Goal: Check status: Check status

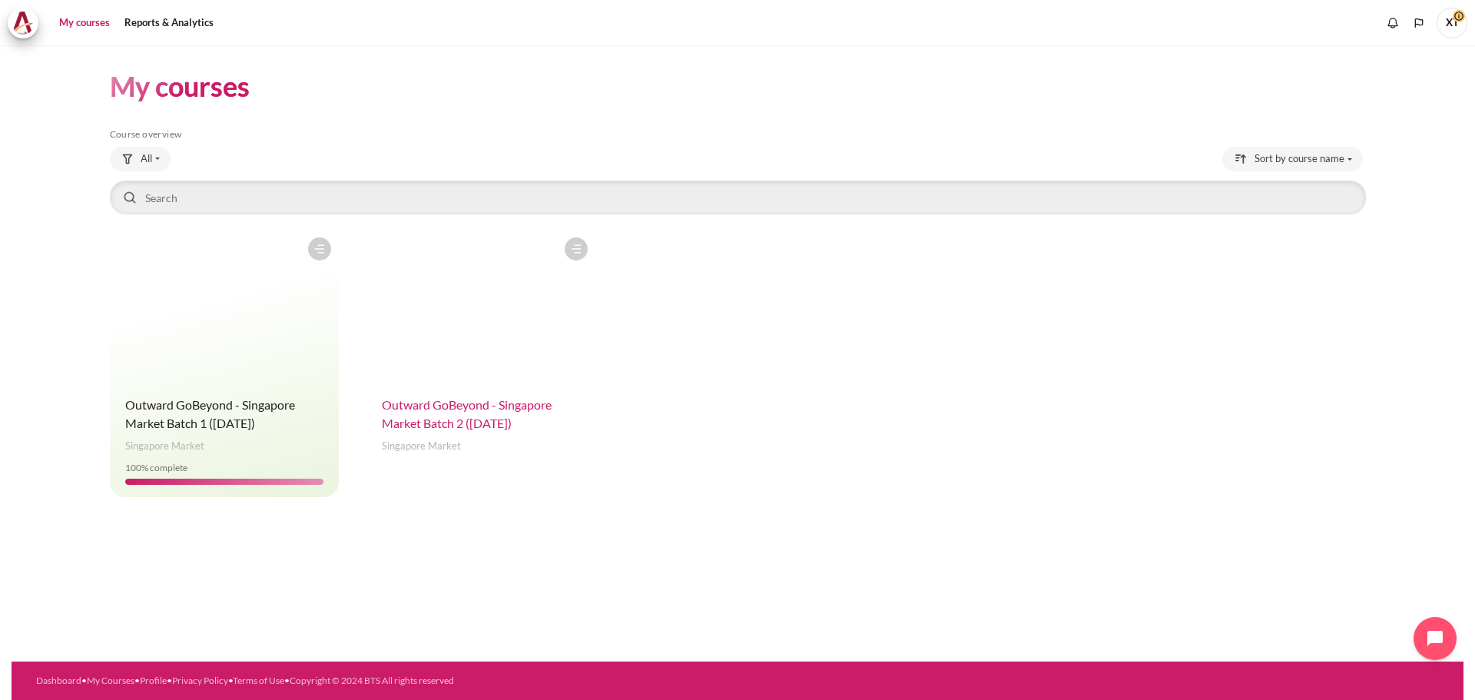
click at [456, 401] on span "Outward GoBeyond - Singapore Market Batch 2 ([DATE])" at bounding box center [467, 413] width 170 height 33
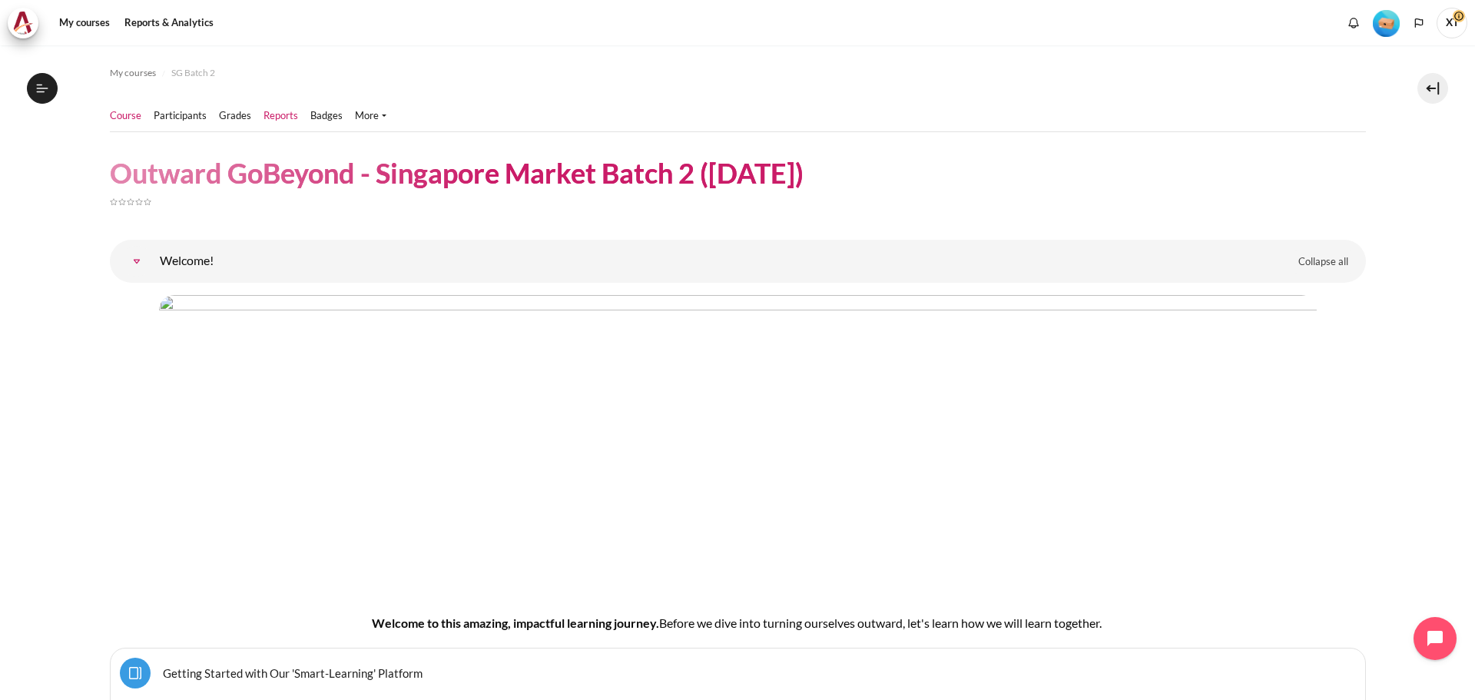
click at [280, 117] on link "Reports" at bounding box center [281, 115] width 35 height 15
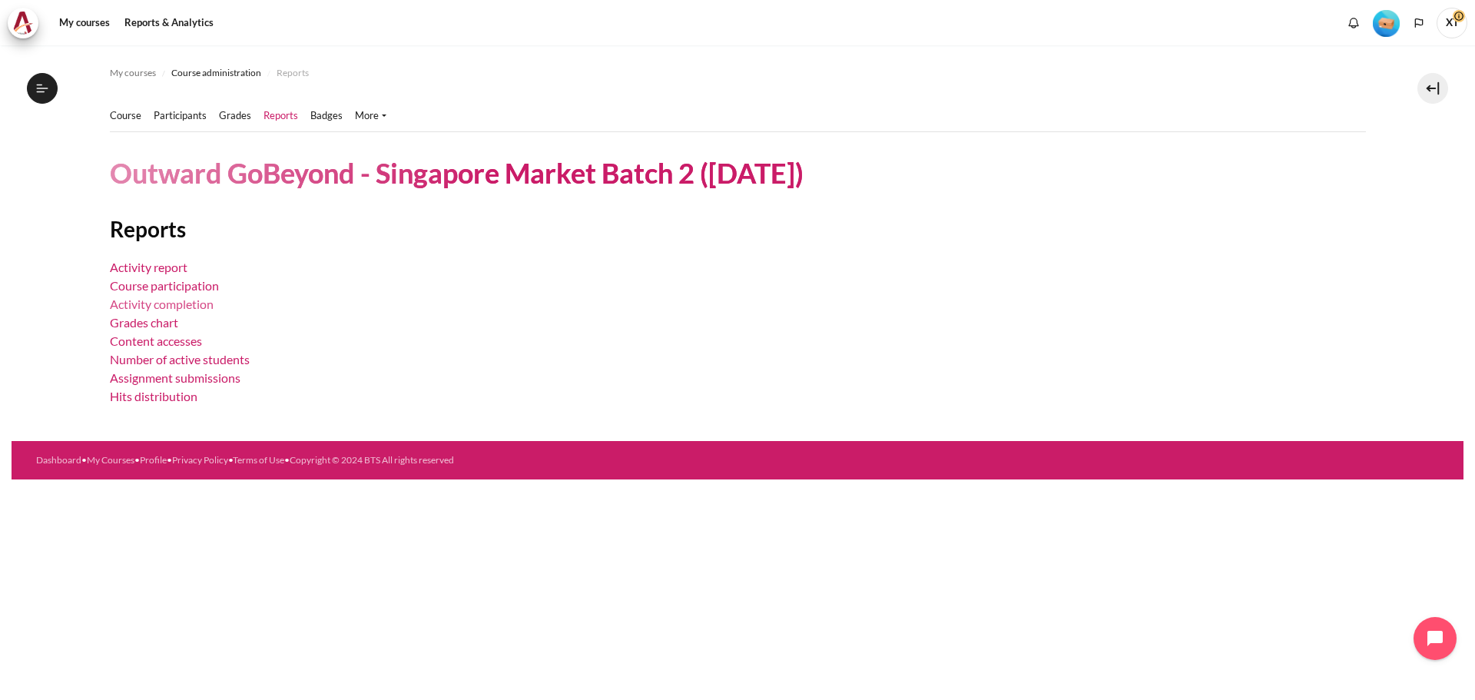
click at [189, 304] on link "Activity completion" at bounding box center [162, 304] width 104 height 15
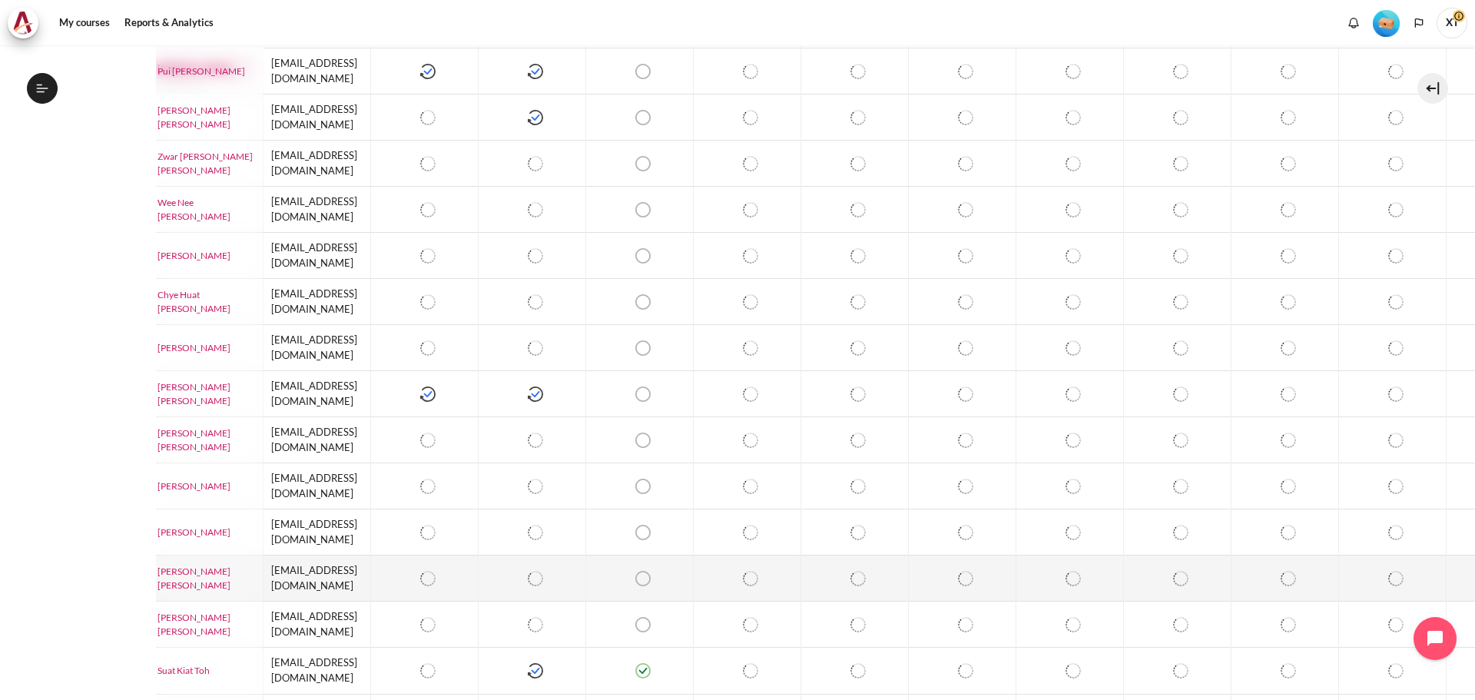
scroll to position [377, 0]
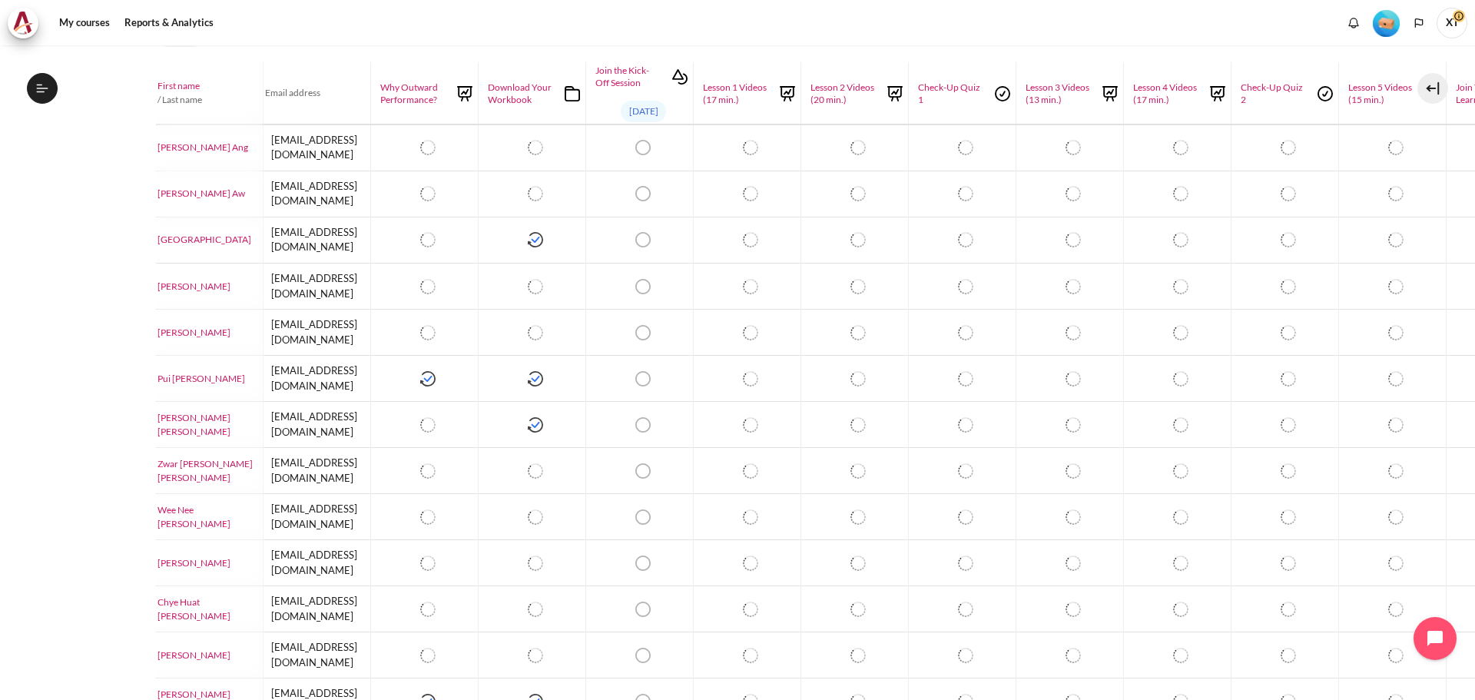
click at [692, 22] on div "My courses Reports & Analytics More" at bounding box center [738, 23] width 1460 height 31
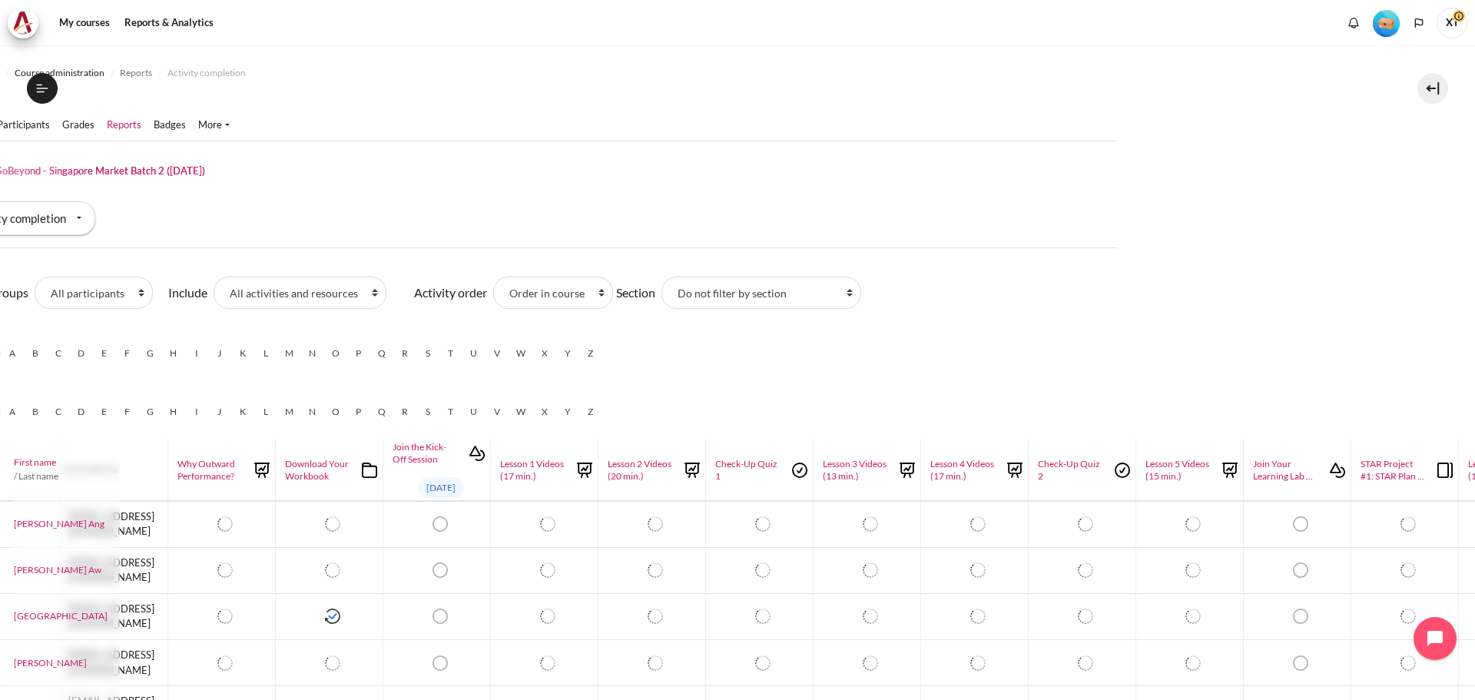
scroll to position [0, 0]
